Goal: Check status: Check status

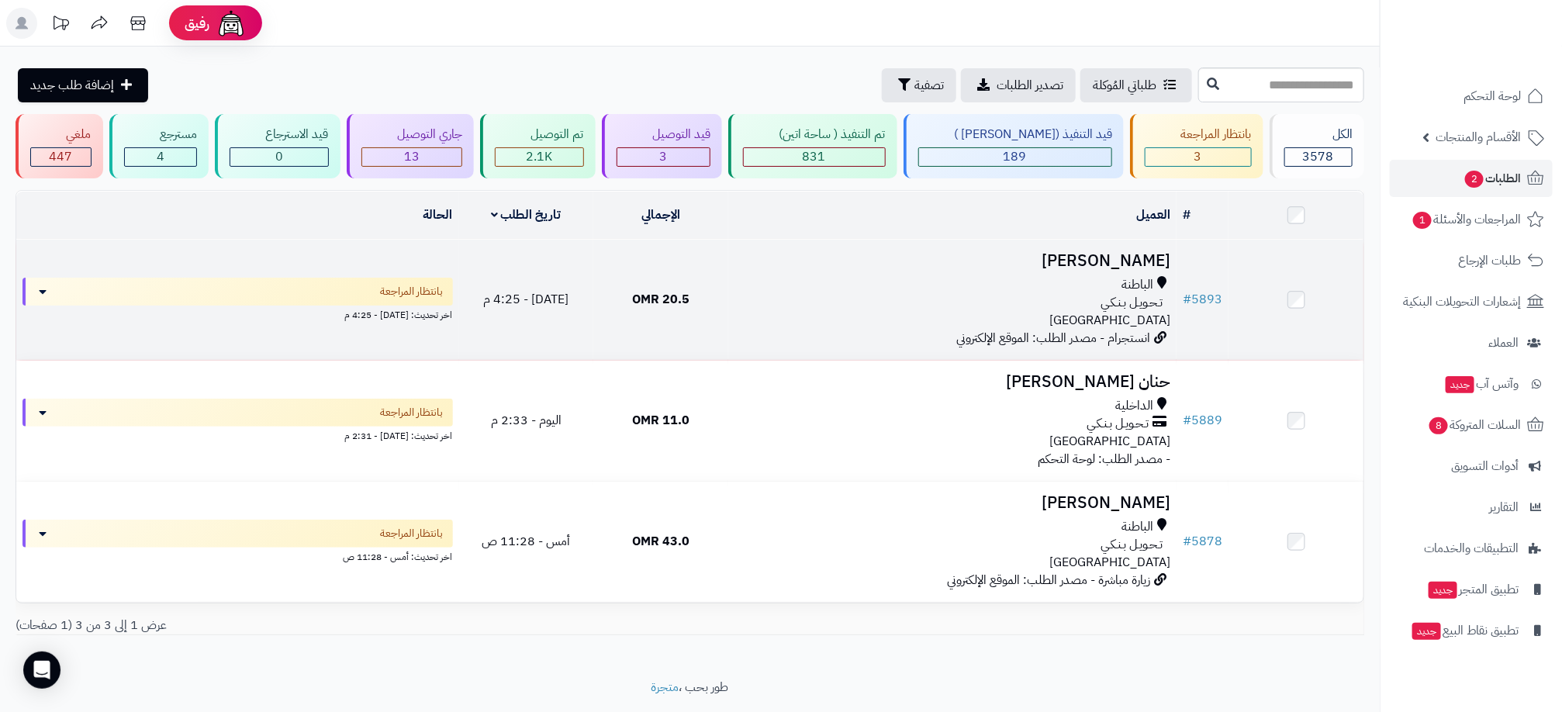
click at [912, 299] on div "تـحـويـل بـنـكـي" at bounding box center [953, 303] width 436 height 18
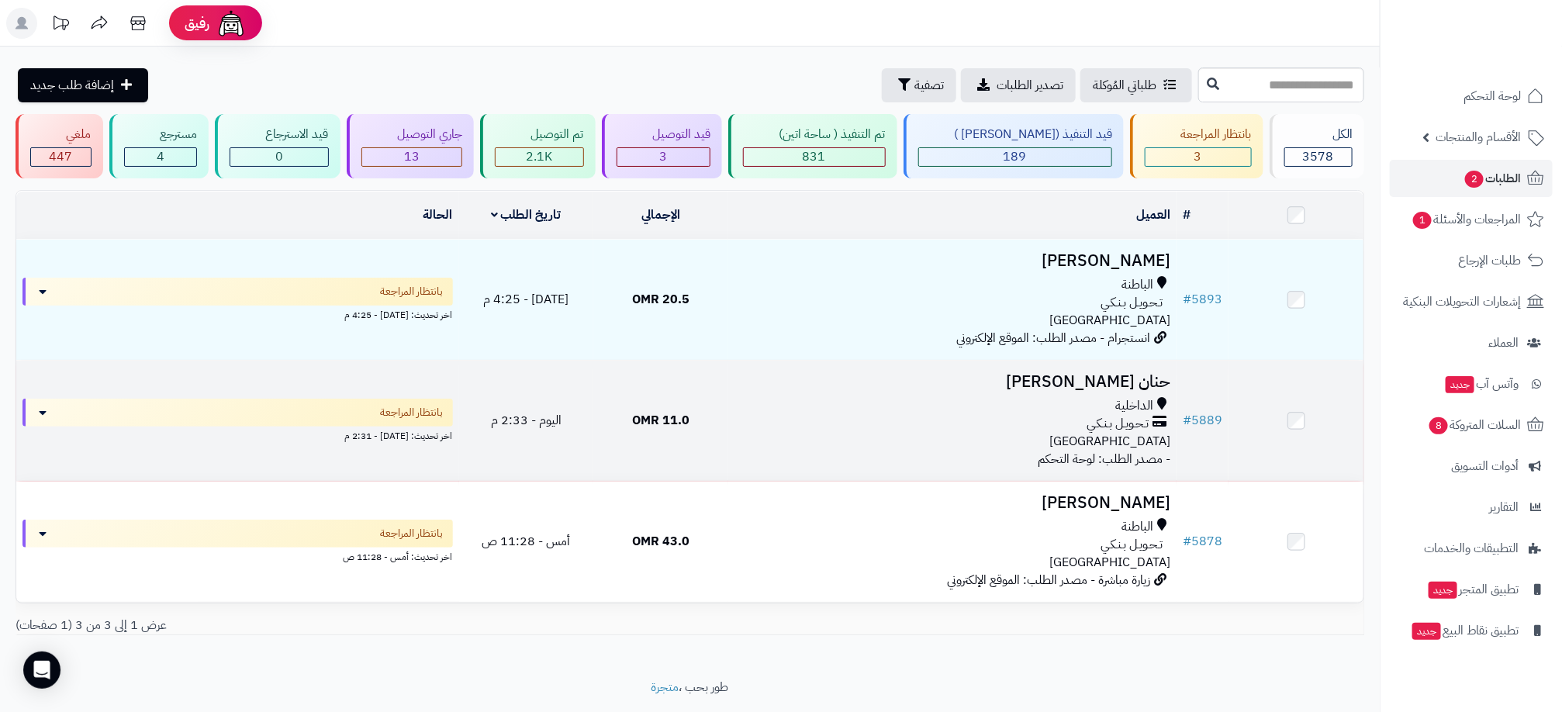
click at [1150, 397] on span "الداخلية" at bounding box center [1135, 406] width 38 height 18
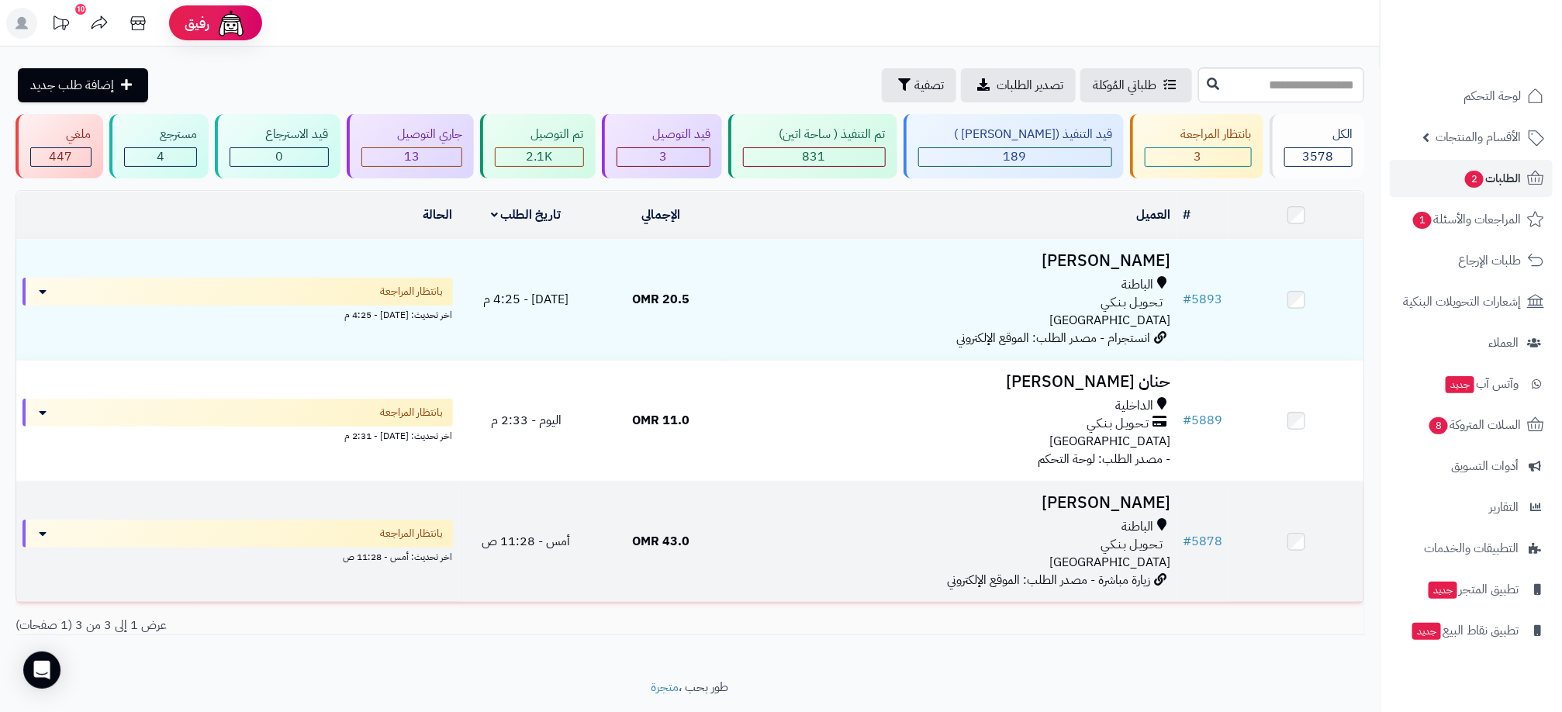
click at [1071, 561] on div "الباطنة تـحـويـل بـنـكـي عمان" at bounding box center [953, 545] width 436 height 54
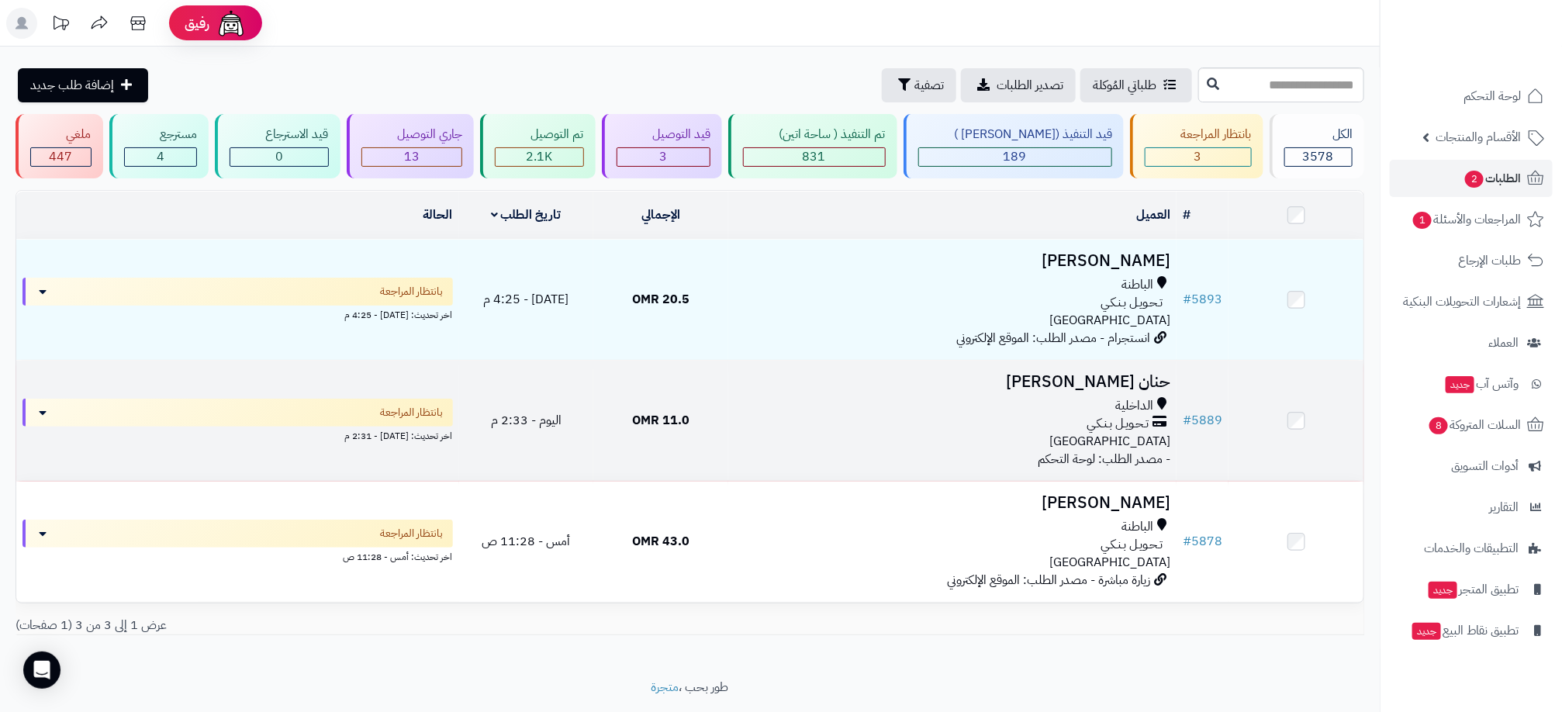
click at [955, 387] on h3 "حنان [PERSON_NAME]" at bounding box center [953, 382] width 436 height 18
click at [803, 417] on div "تـحـويـل بـنـكـي" at bounding box center [953, 424] width 436 height 18
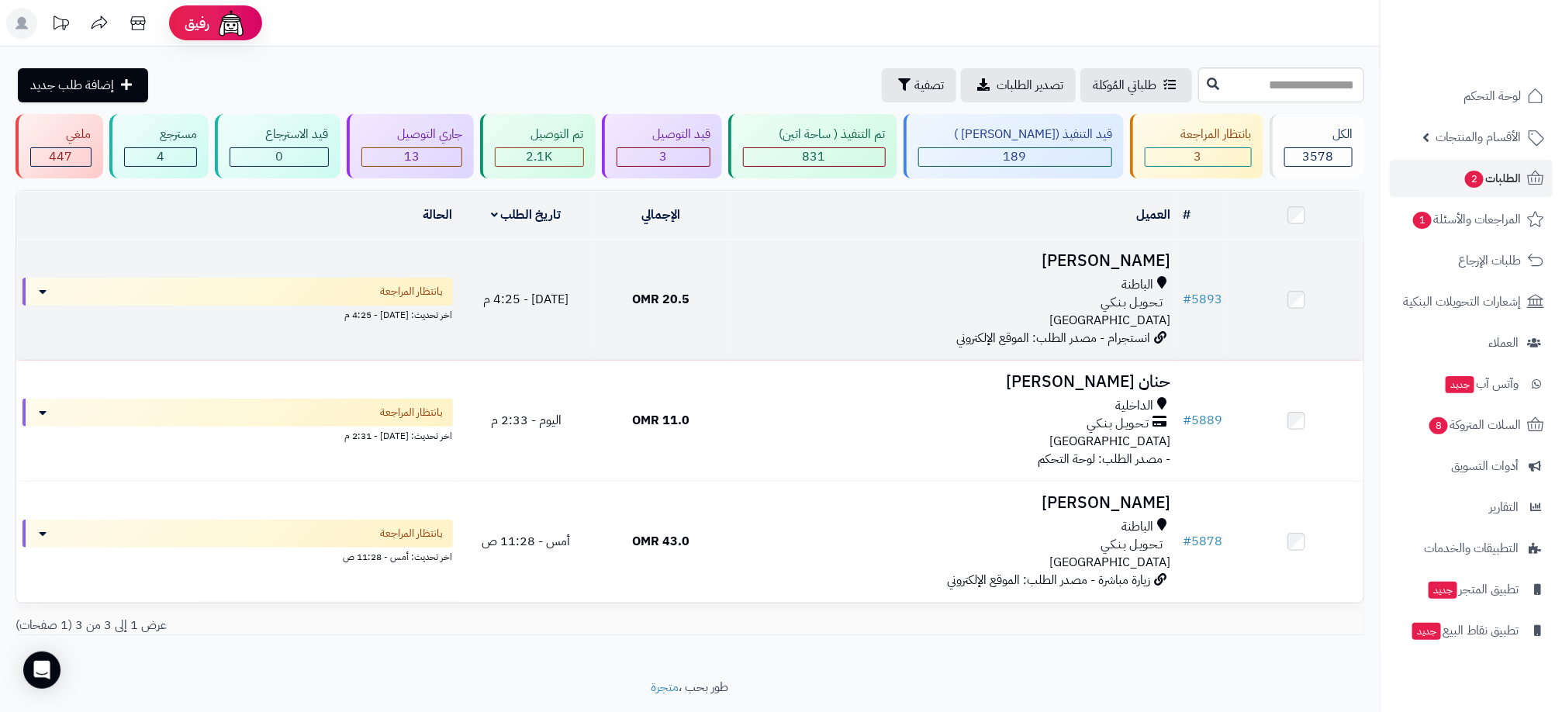
click at [1076, 291] on div "الباطنة" at bounding box center [953, 285] width 436 height 18
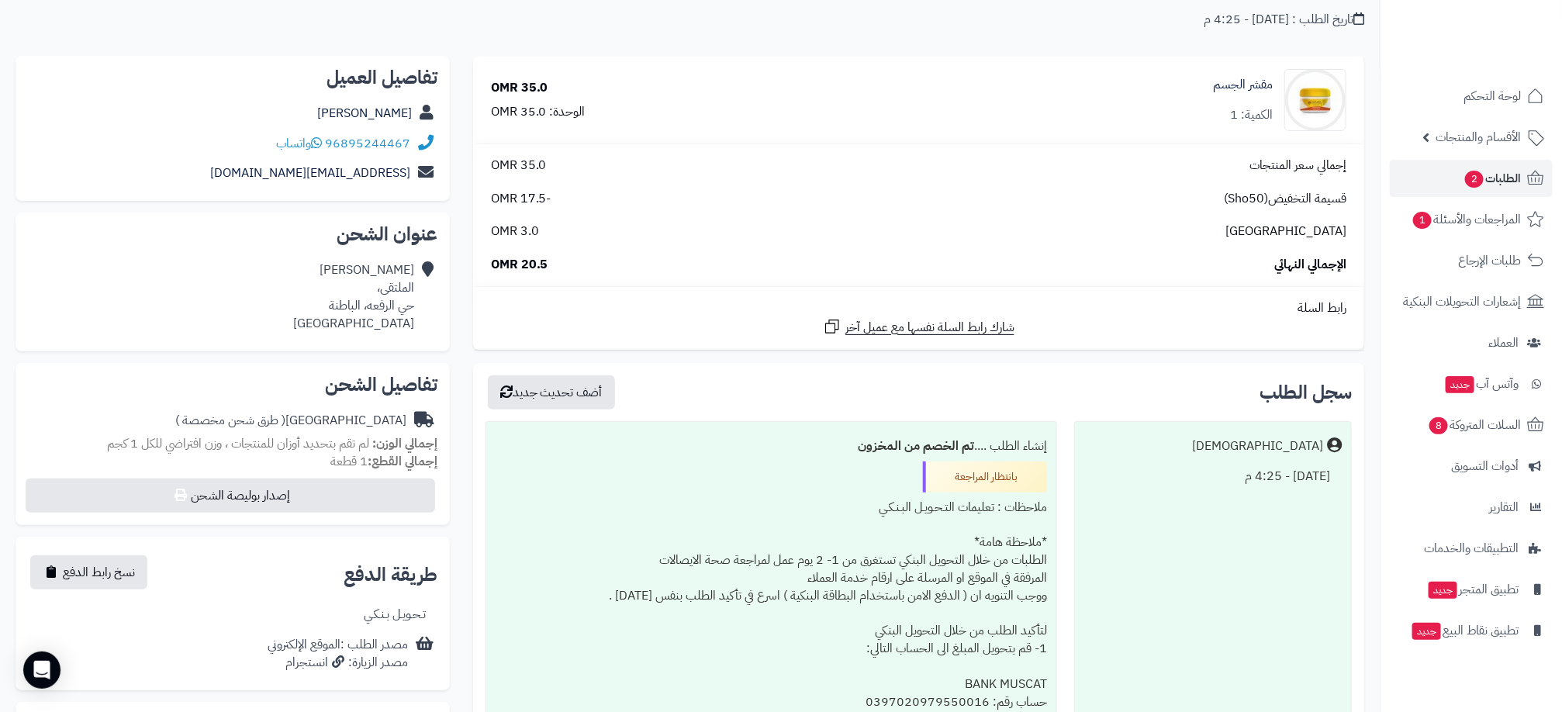
scroll to position [465, 0]
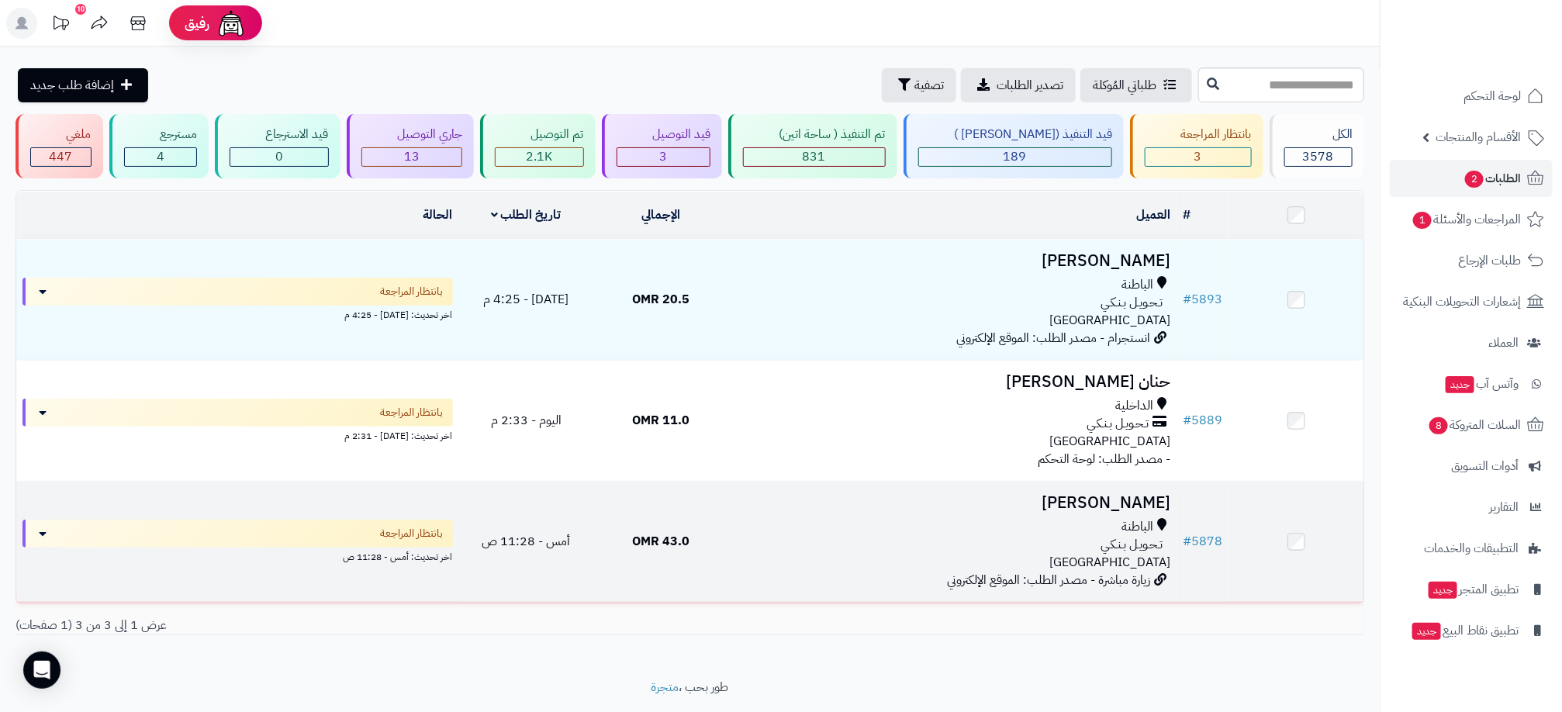
click at [927, 555] on div "الباطنة تـحـويـل بـنـكـي [GEOGRAPHIC_DATA]" at bounding box center [953, 545] width 436 height 54
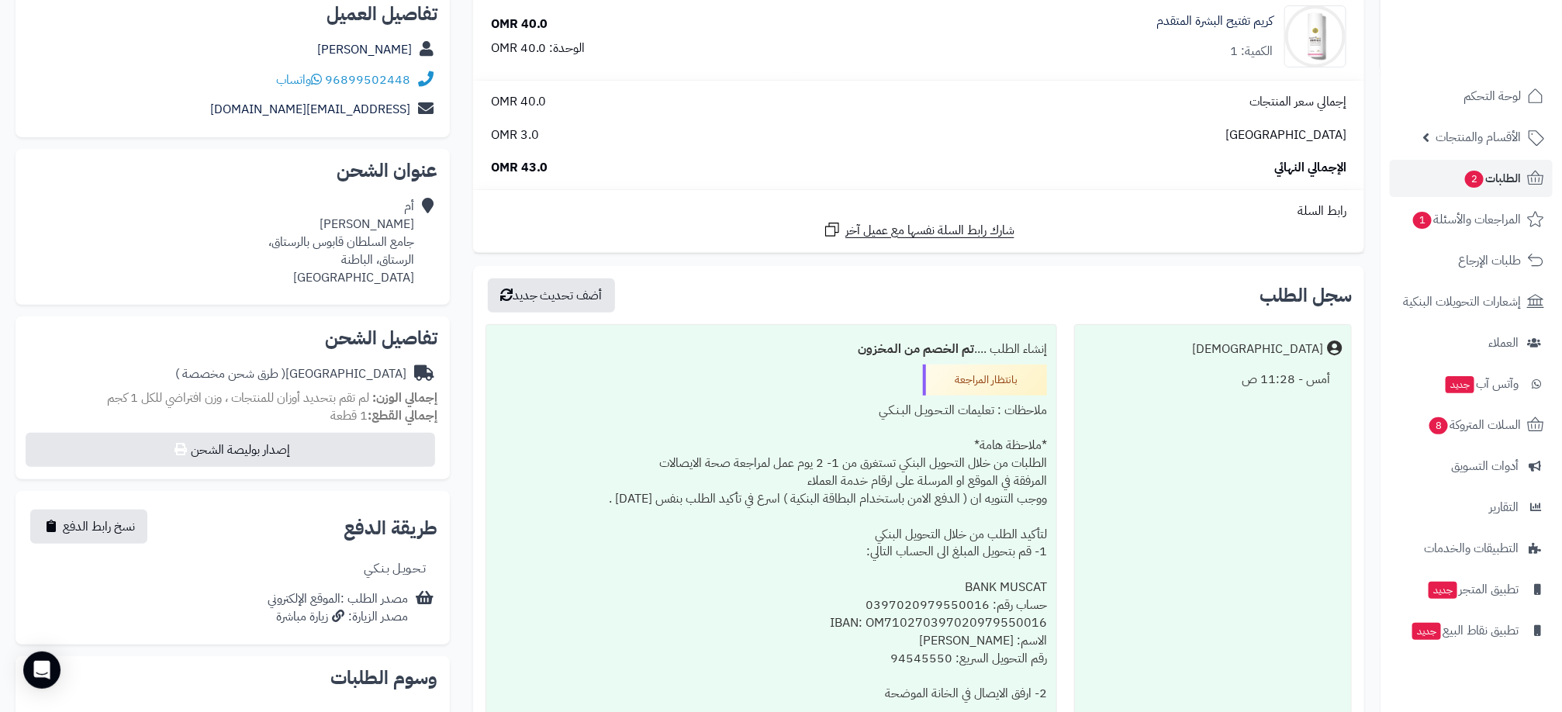
scroll to position [233, 0]
